Goal: Task Accomplishment & Management: Manage account settings

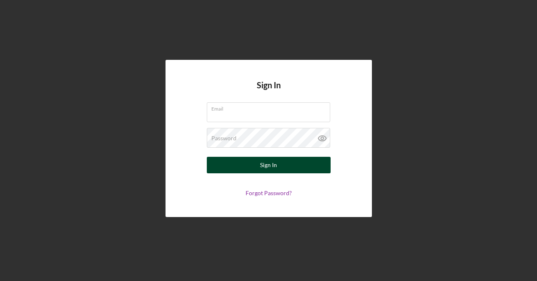
type input "[PERSON_NAME][EMAIL_ADDRESS][PERSON_NAME][DOMAIN_NAME]"
click at [254, 167] on button "Sign In" at bounding box center [269, 165] width 124 height 17
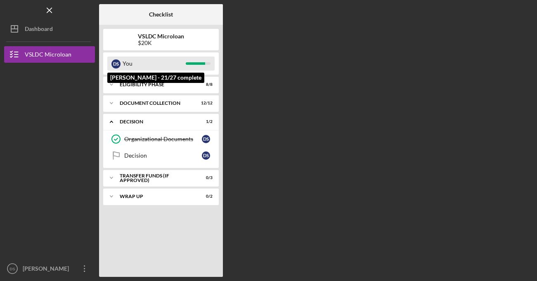
click at [118, 61] on div "D S" at bounding box center [115, 63] width 9 height 9
click at [115, 65] on div "D S" at bounding box center [115, 63] width 9 height 9
click at [194, 61] on div "D S You" at bounding box center [160, 64] width 107 height 14
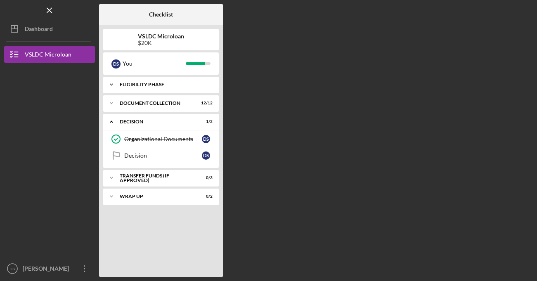
click at [155, 84] on div "Eligibility Phase" at bounding box center [164, 84] width 89 height 5
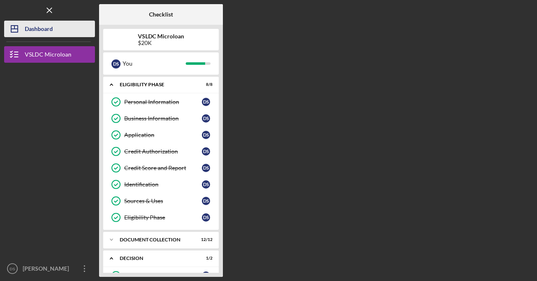
click at [34, 30] on div "Dashboard" at bounding box center [39, 30] width 28 height 19
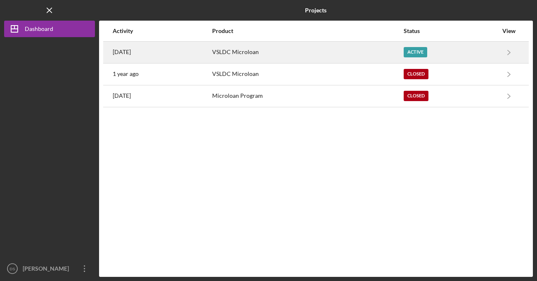
click at [131, 50] on time "[DATE]" at bounding box center [122, 52] width 18 height 7
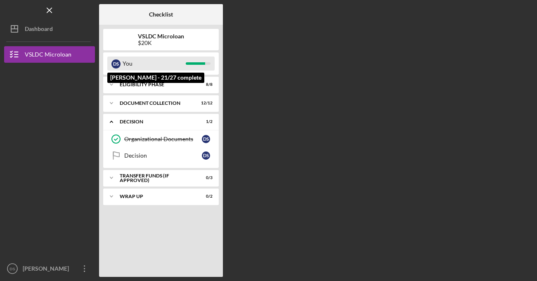
click at [114, 62] on div "D S" at bounding box center [115, 63] width 9 height 9
click at [116, 67] on div "D S" at bounding box center [115, 63] width 9 height 9
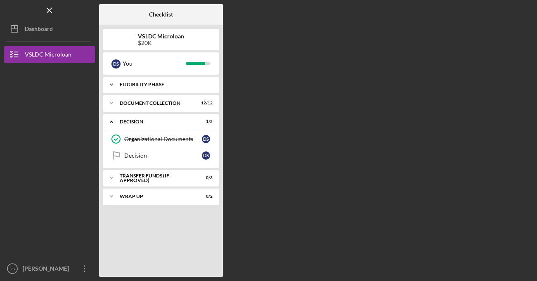
click at [119, 84] on icon "Icon/Expander" at bounding box center [111, 84] width 17 height 17
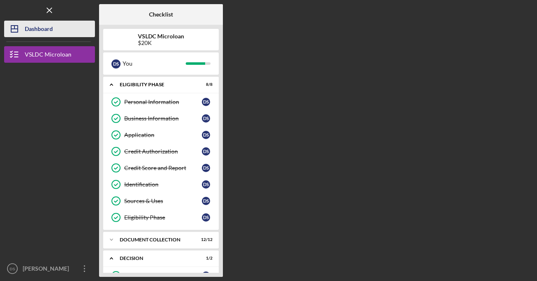
click at [40, 28] on div "Dashboard" at bounding box center [39, 30] width 28 height 19
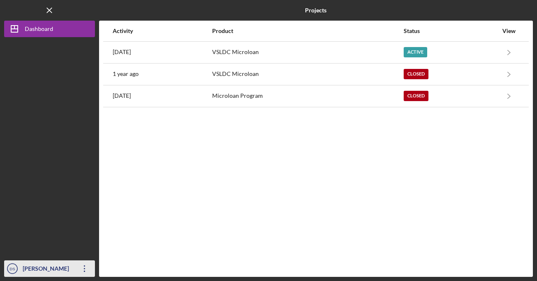
click at [12, 263] on icon "DS" at bounding box center [12, 268] width 17 height 21
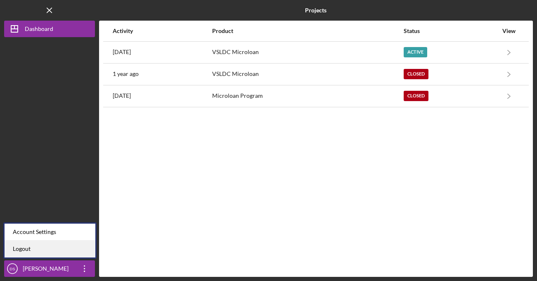
click at [28, 250] on link "Logout" at bounding box center [50, 248] width 91 height 17
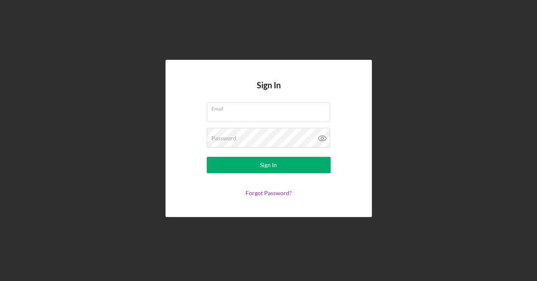
type input "[PERSON_NAME][EMAIL_ADDRESS][PERSON_NAME][DOMAIN_NAME]"
